Goal: Find specific page/section: Find specific page/section

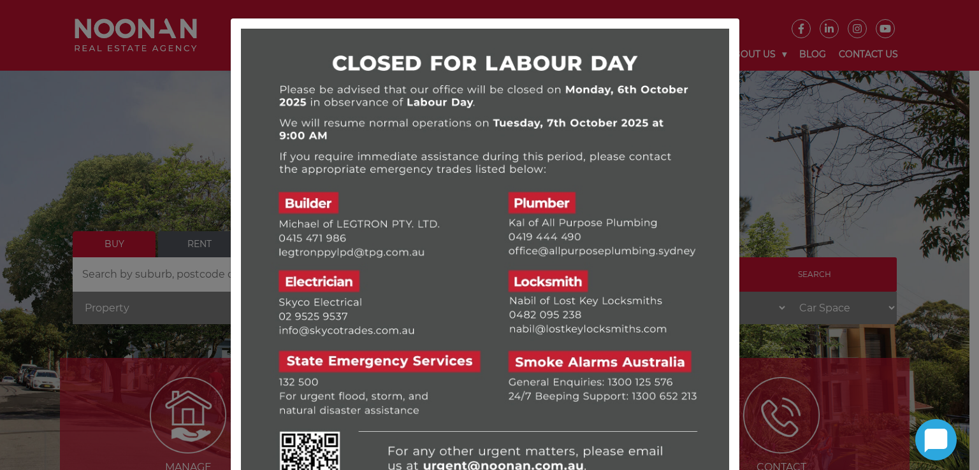
click at [763, 113] on div at bounding box center [489, 235] width 979 height 470
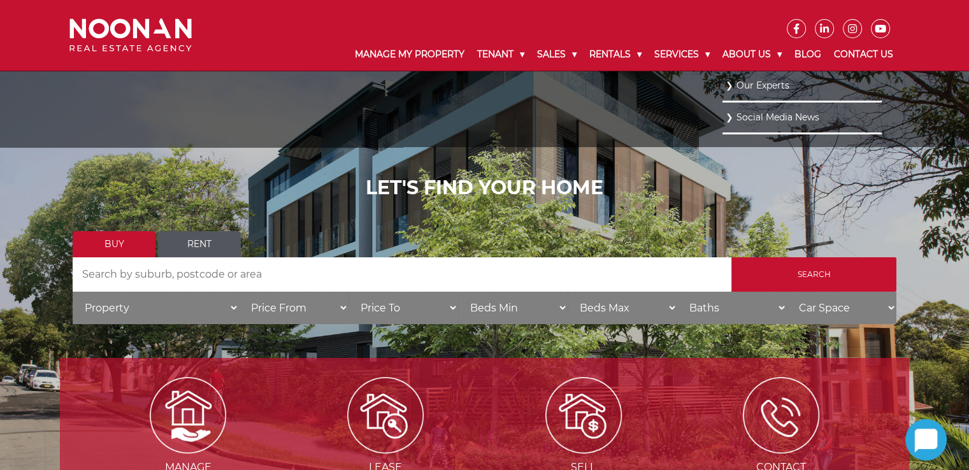
click at [744, 82] on link "Our Experts" at bounding box center [802, 85] width 153 height 17
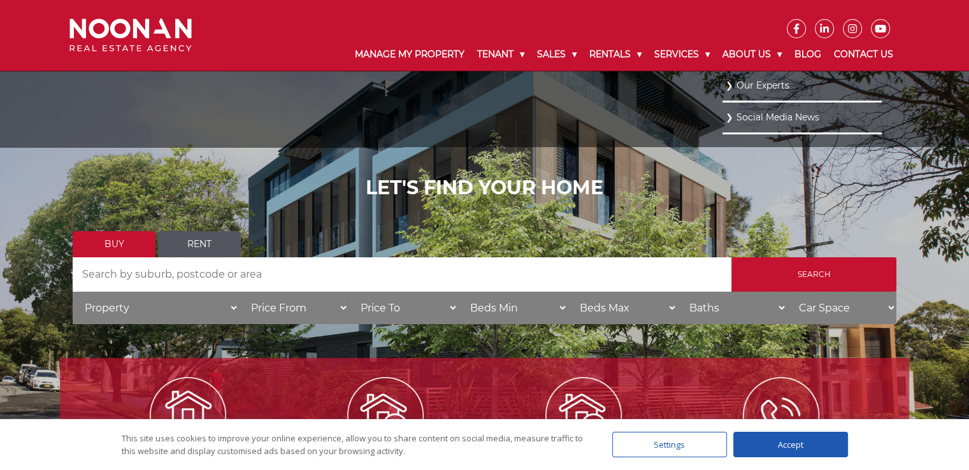
click at [744, 82] on link "Our Experts" at bounding box center [802, 85] width 153 height 17
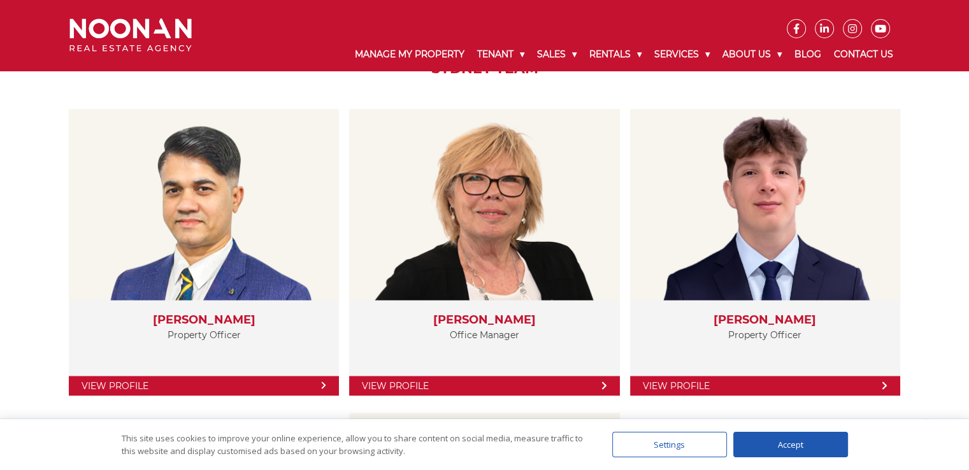
scroll to position [2199, 0]
